Goal: Information Seeking & Learning: Learn about a topic

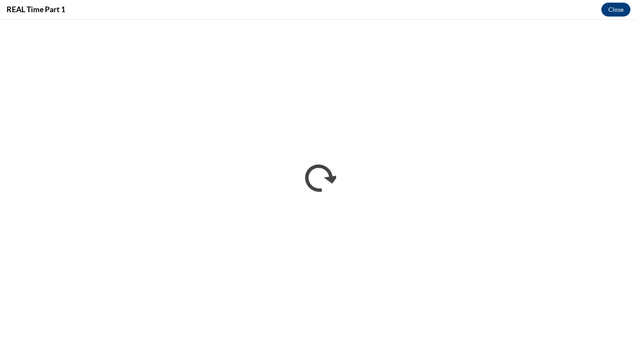
scroll to position [226, 0]
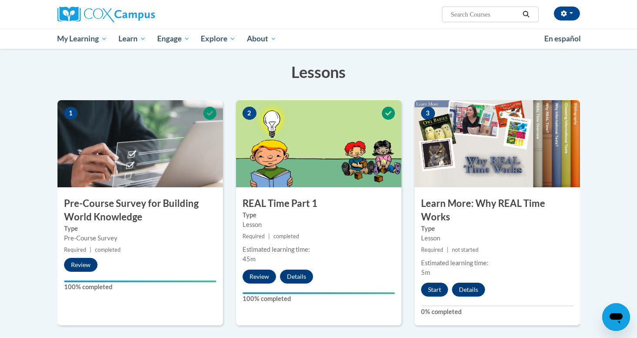
scroll to position [129, 0]
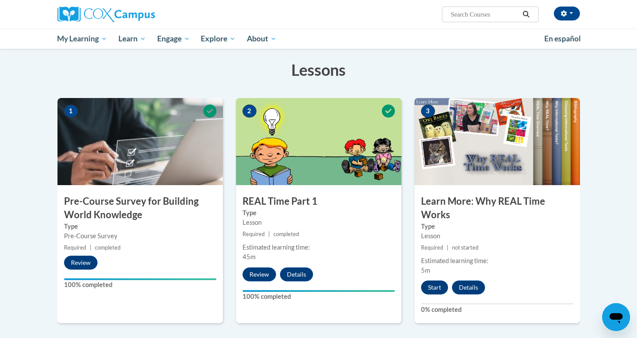
click at [432, 288] on button "Start" at bounding box center [434, 287] width 27 height 14
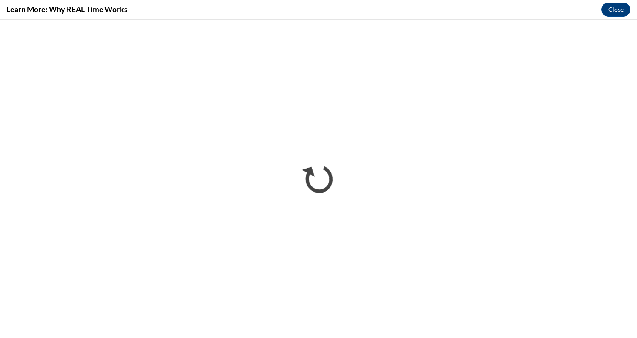
scroll to position [0, 0]
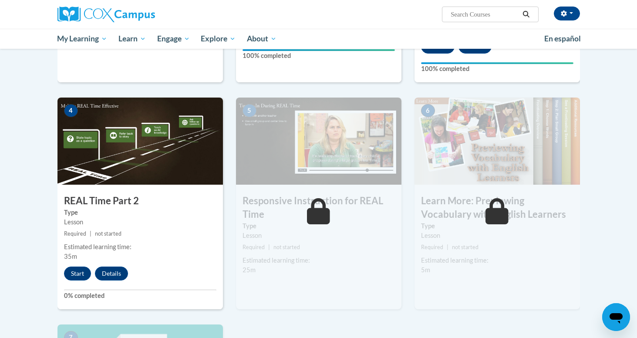
scroll to position [371, 0]
click at [73, 275] on button "Start" at bounding box center [77, 273] width 27 height 14
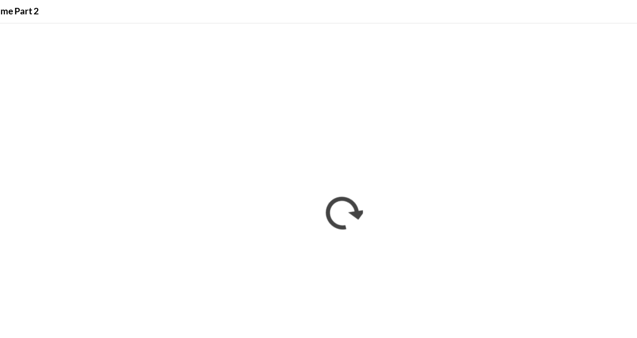
scroll to position [323, 0]
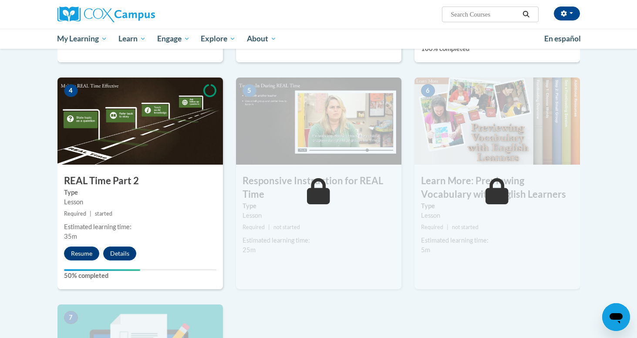
scroll to position [391, 0]
click at [85, 249] on button "Resume" at bounding box center [81, 253] width 35 height 14
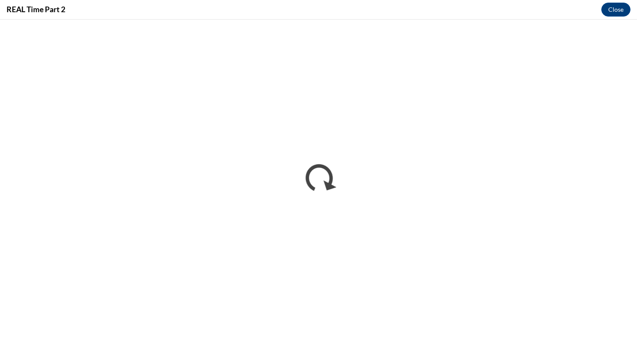
scroll to position [0, 0]
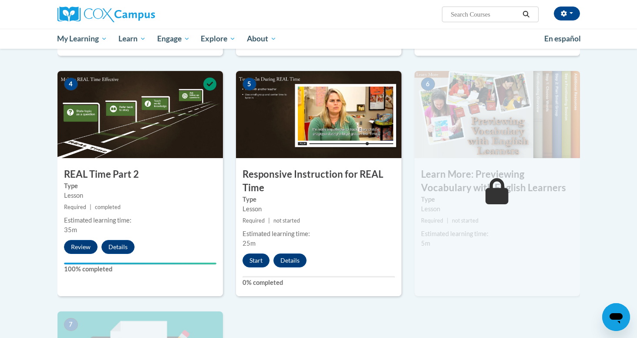
scroll to position [398, 0]
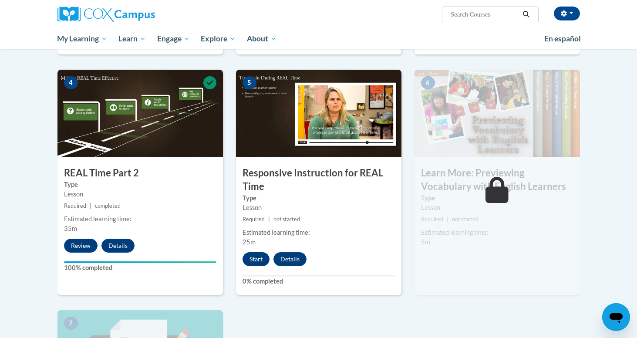
click at [259, 260] on button "Start" at bounding box center [256, 259] width 27 height 14
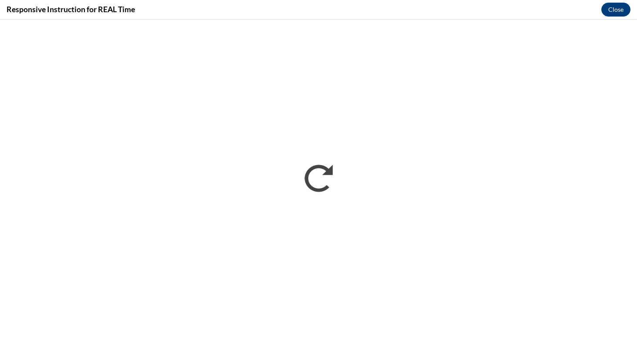
scroll to position [0, 0]
